Goal: Navigation & Orientation: Find specific page/section

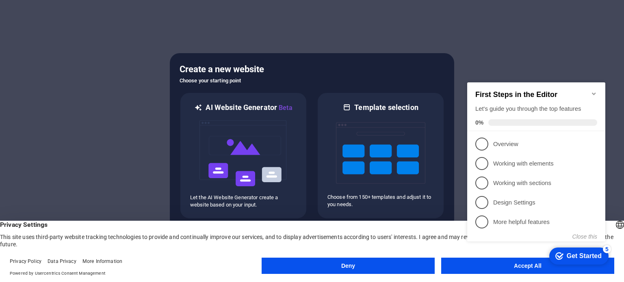
click at [497, 51] on div at bounding box center [312, 141] width 624 height 282
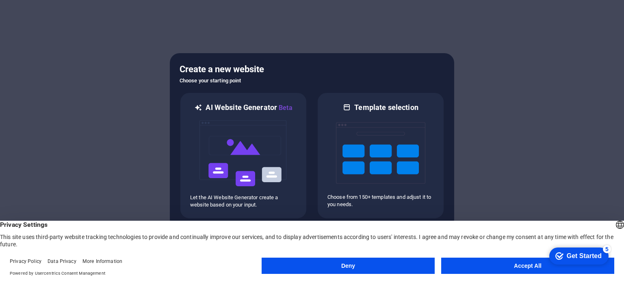
click at [488, 263] on button "Accept All" at bounding box center [527, 266] width 173 height 16
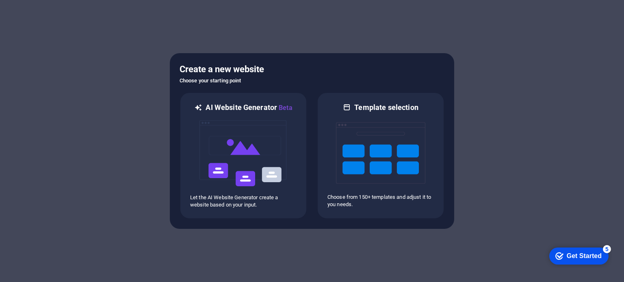
drag, startPoint x: 502, startPoint y: 145, endPoint x: 525, endPoint y: 119, distance: 34.6
click at [525, 119] on div at bounding box center [312, 141] width 624 height 282
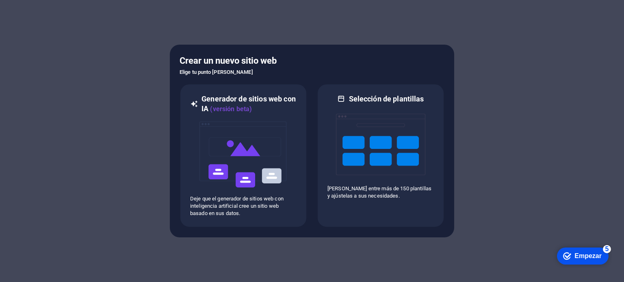
click at [474, 124] on div at bounding box center [312, 141] width 624 height 282
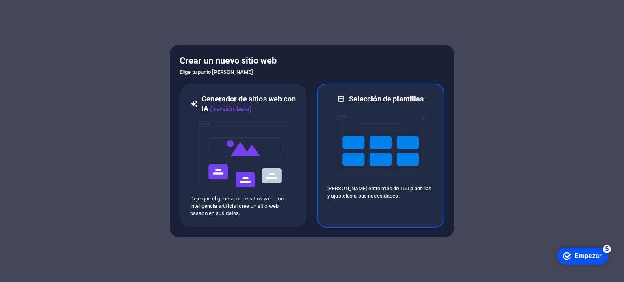
click at [405, 188] on font "[PERSON_NAME] entre más de 150 plantillas y ajústelas a sus necesidades." at bounding box center [379, 192] width 104 height 13
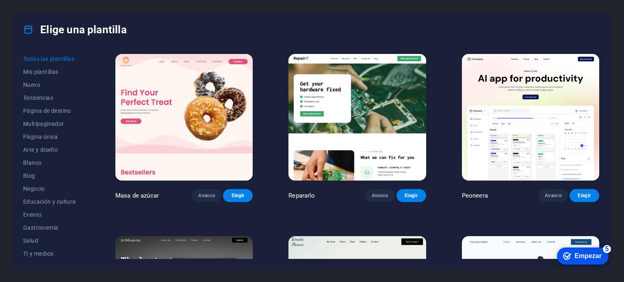
click at [101, 110] on div "Todas las plantillas Mis plantillas Nuevo Tendencias Página de destino Multipag…" at bounding box center [311, 157] width 597 height 223
click at [29, 176] on font "Blog" at bounding box center [29, 176] width 12 height 7
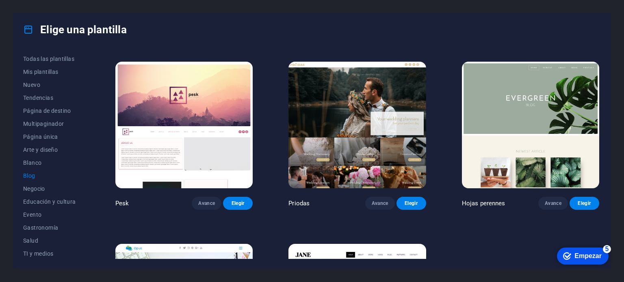
scroll to position [1097, 0]
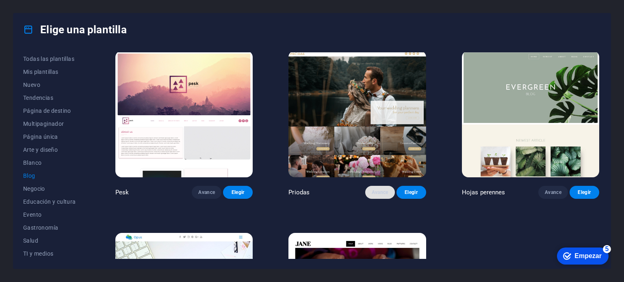
click at [376, 190] on font "Avance" at bounding box center [380, 193] width 17 height 6
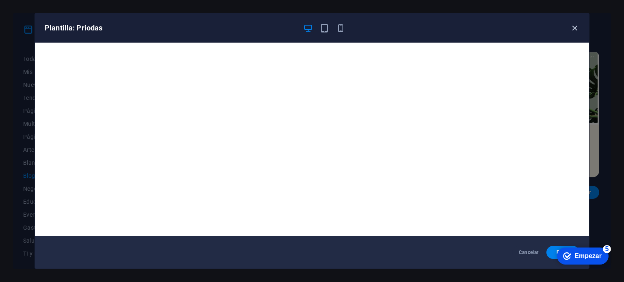
click at [577, 28] on icon "button" at bounding box center [574, 28] width 9 height 9
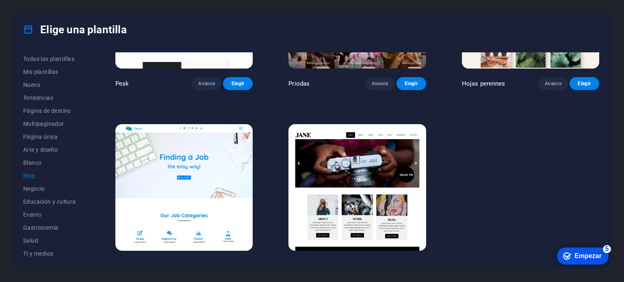
scroll to position [1214, 0]
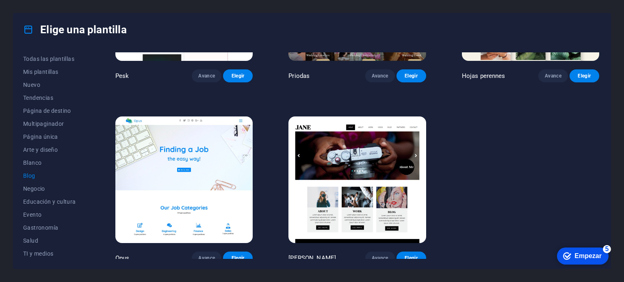
click at [359, 179] on img at bounding box center [356, 180] width 137 height 127
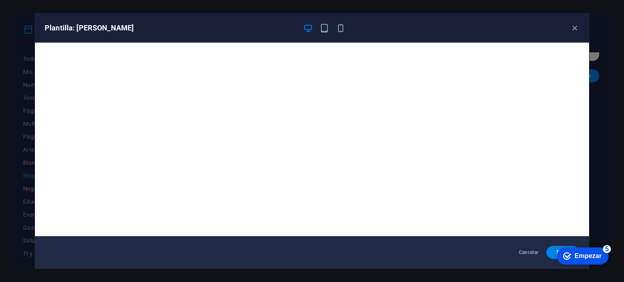
scroll to position [2, 0]
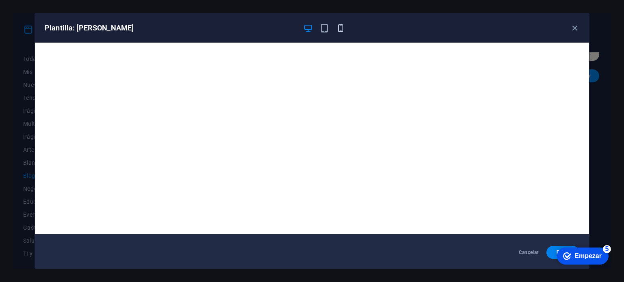
click at [342, 27] on icon "button" at bounding box center [340, 28] width 9 height 9
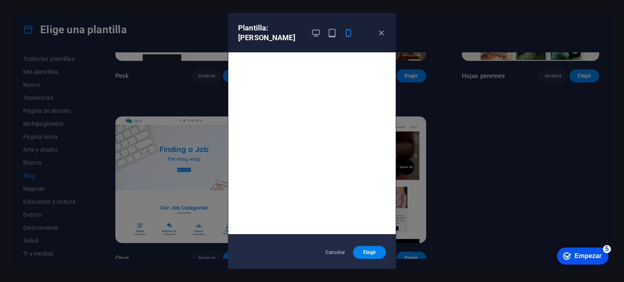
scroll to position [0, 0]
click at [316, 28] on icon "button" at bounding box center [315, 32] width 9 height 9
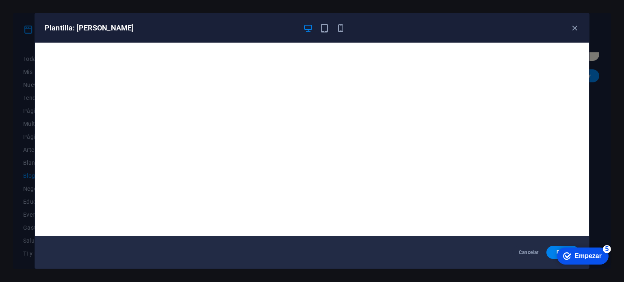
click at [522, 264] on div "Cancelar Elegir" at bounding box center [312, 252] width 554 height 33
click at [609, 250] on div "5" at bounding box center [607, 249] width 8 height 8
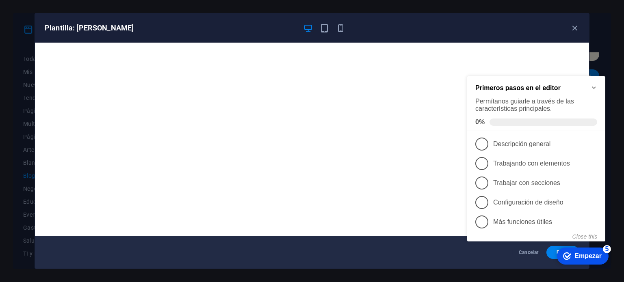
click at [609, 250] on div "5" at bounding box center [607, 249] width 8 height 8
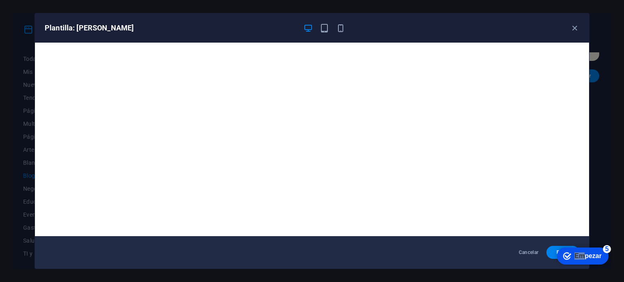
drag, startPoint x: 586, startPoint y: 254, endPoint x: 1099, endPoint y: 504, distance: 570.2
click html "checkmark Empezar 5 Primeros pasos en el editor Permítanos guiarle a través de …"
click at [519, 260] on div "Cancelar Elegir" at bounding box center [312, 252] width 554 height 33
click at [516, 263] on div "Cancelar Elegir" at bounding box center [312, 252] width 554 height 33
click at [574, 28] on icon "button" at bounding box center [574, 28] width 9 height 9
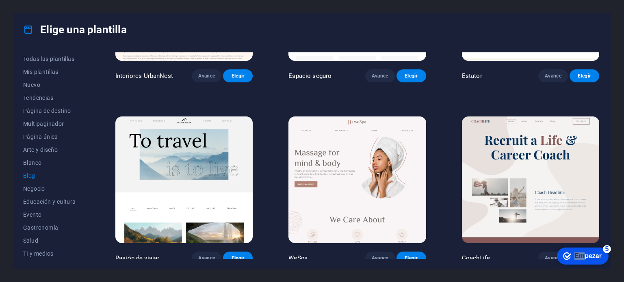
scroll to position [482, 0]
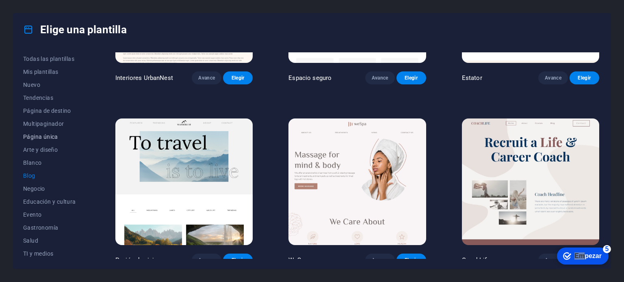
click at [53, 138] on font "Página única" at bounding box center [40, 137] width 35 height 7
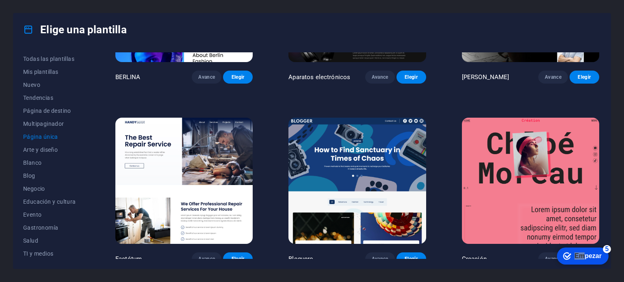
scroll to position [889, 0]
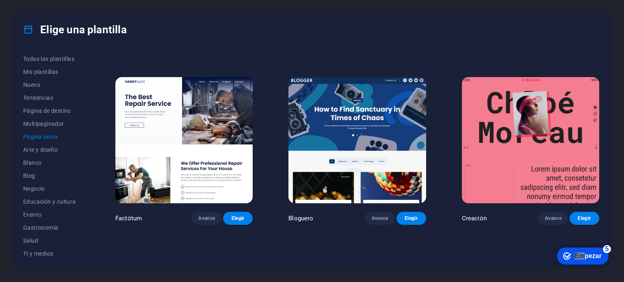
click at [363, 126] on img at bounding box center [356, 140] width 137 height 127
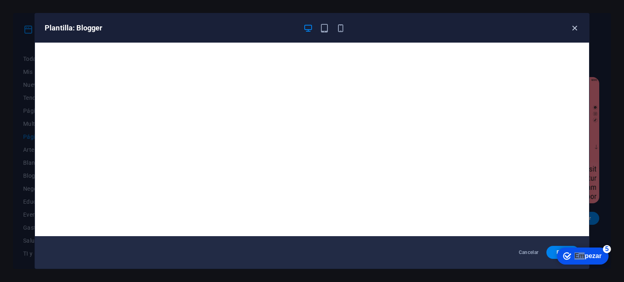
click at [573, 27] on icon "button" at bounding box center [574, 28] width 9 height 9
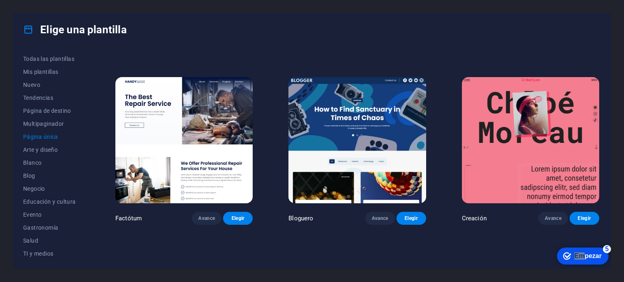
click at [228, 115] on img at bounding box center [183, 140] width 137 height 127
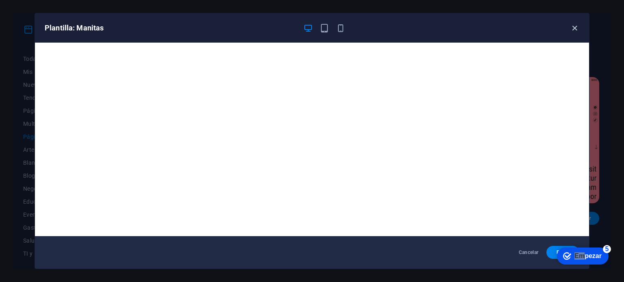
click at [577, 29] on icon "button" at bounding box center [574, 28] width 9 height 9
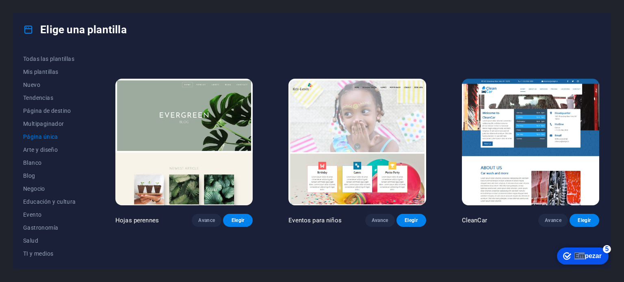
scroll to position [1254, 0]
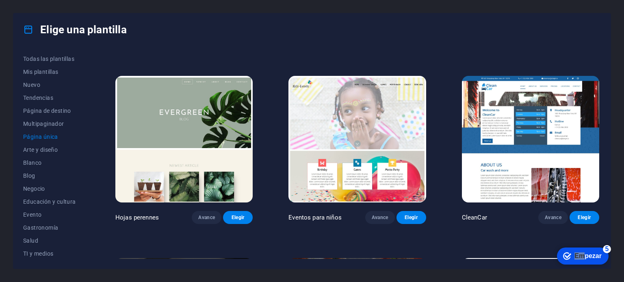
click at [222, 128] on img at bounding box center [183, 139] width 137 height 127
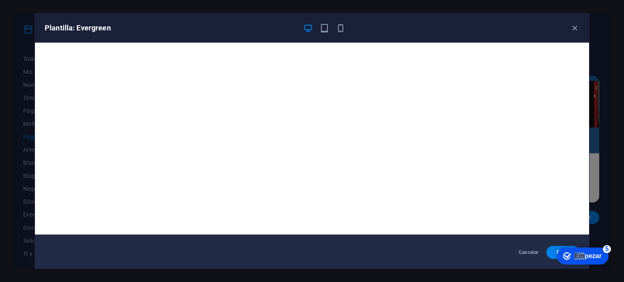
scroll to position [2, 0]
click at [576, 27] on icon "button" at bounding box center [574, 28] width 9 height 9
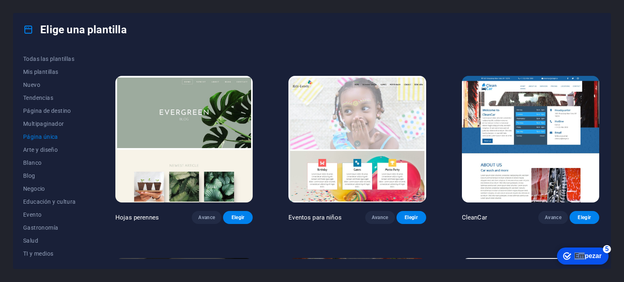
click at [195, 132] on img at bounding box center [183, 139] width 137 height 127
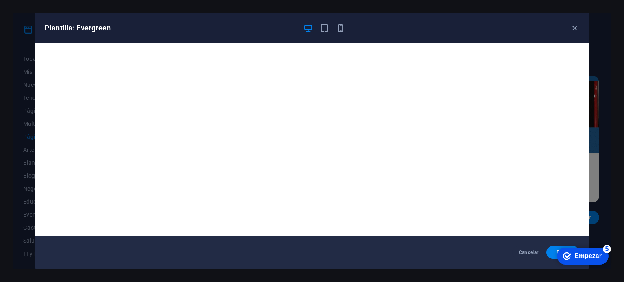
click at [594, 258] on font "Empezar" at bounding box center [587, 256] width 27 height 7
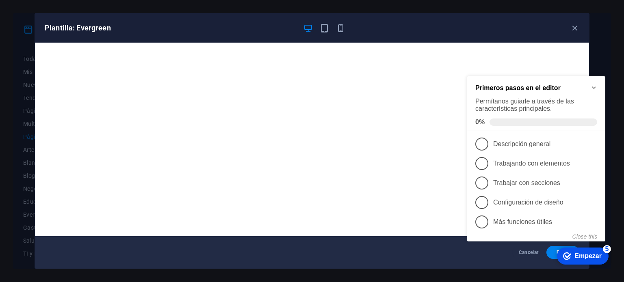
click at [596, 87] on icon "Minimize checklist" at bounding box center [594, 88] width 7 height 7
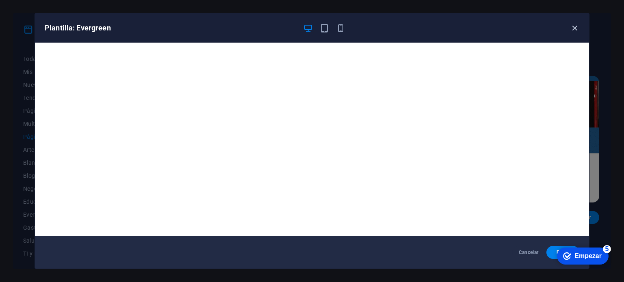
click at [574, 27] on icon "button" at bounding box center [574, 28] width 9 height 9
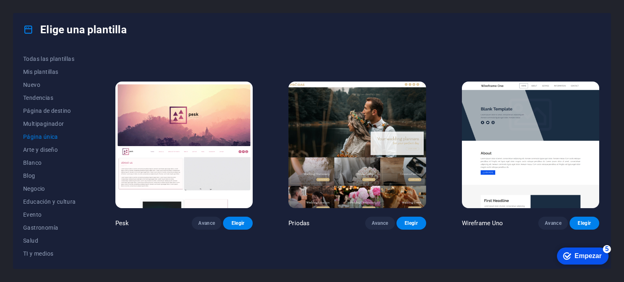
scroll to position [1051, 0]
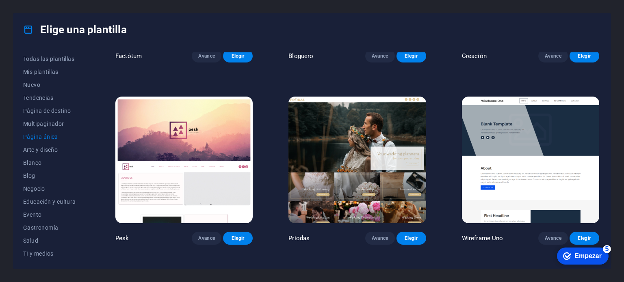
click at [357, 145] on img at bounding box center [356, 160] width 137 height 127
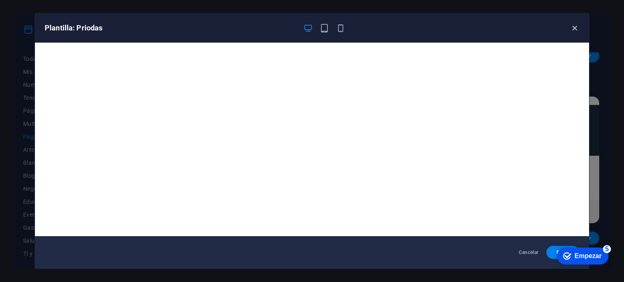
click at [577, 26] on icon "button" at bounding box center [574, 28] width 9 height 9
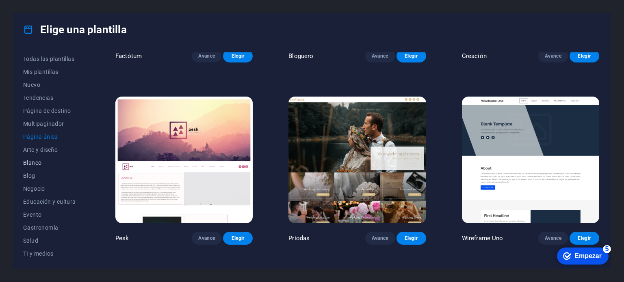
click at [39, 160] on font "Blanco" at bounding box center [32, 163] width 18 height 7
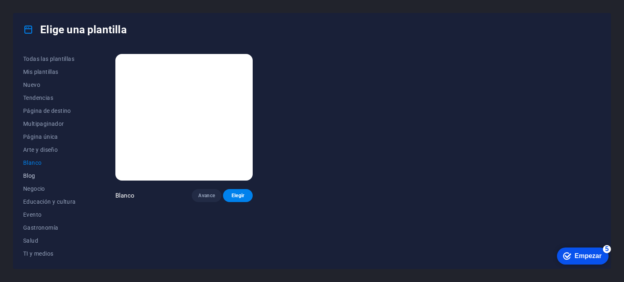
click at [37, 176] on span "Blog" at bounding box center [51, 176] width 56 height 7
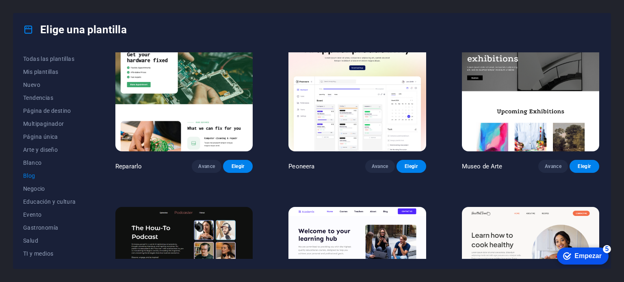
scroll to position [41, 0]
